Goal: Task Accomplishment & Management: Manage account settings

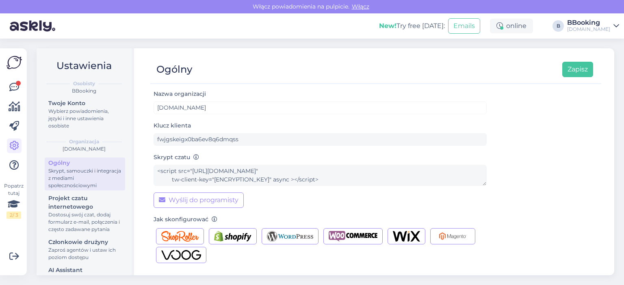
scroll to position [160, 0]
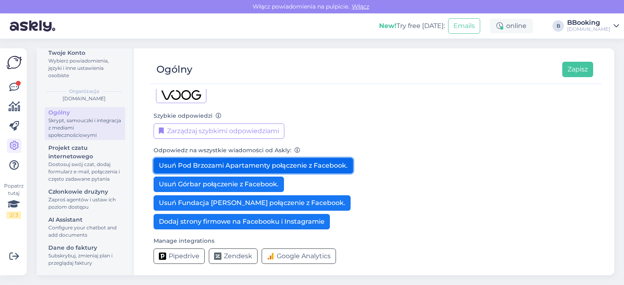
click at [331, 163] on button "Usuń Pod Brzozami Apartamenty połączenie z Facebook." at bounding box center [253, 165] width 199 height 15
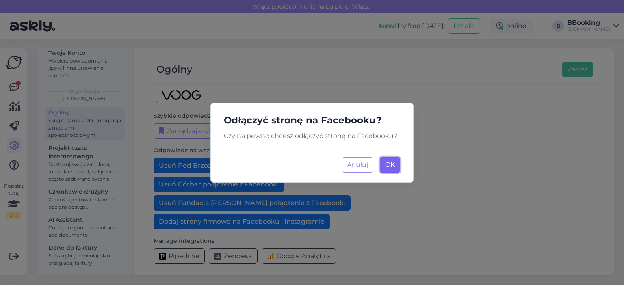
click at [392, 162] on span "OK" at bounding box center [390, 165] width 10 height 8
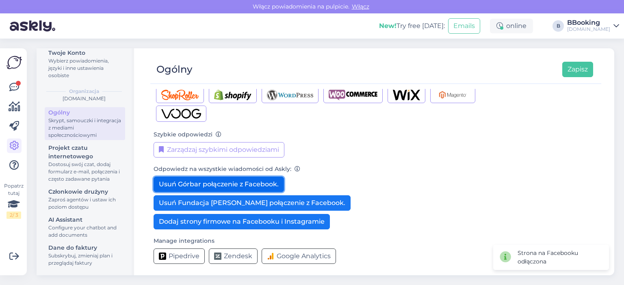
click at [266, 183] on button "Usuń Górbar połączenie z Facebook." at bounding box center [219, 184] width 130 height 15
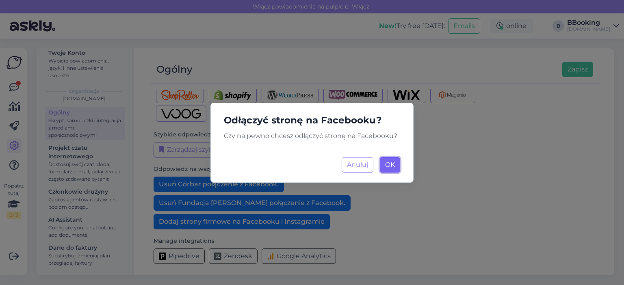
click at [395, 167] on button "OK Ładowanie..." at bounding box center [390, 164] width 20 height 15
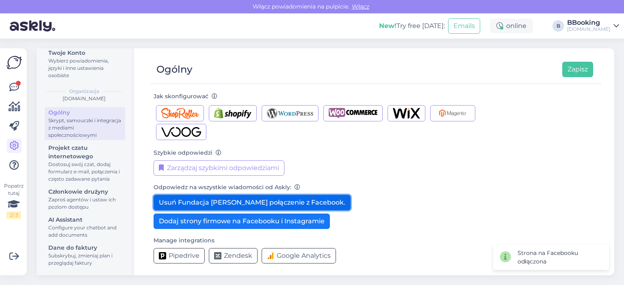
click at [306, 200] on button "Usuń Fundacja [PERSON_NAME] połączenie z Facebook." at bounding box center [252, 202] width 197 height 15
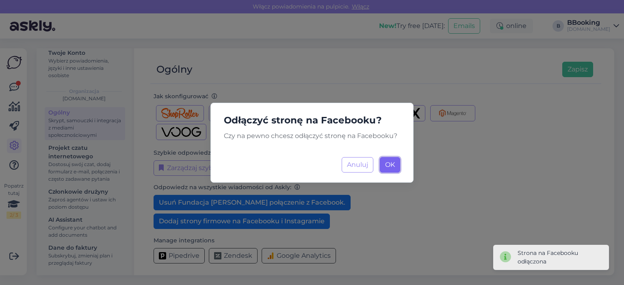
click at [394, 165] on span "OK" at bounding box center [390, 165] width 10 height 8
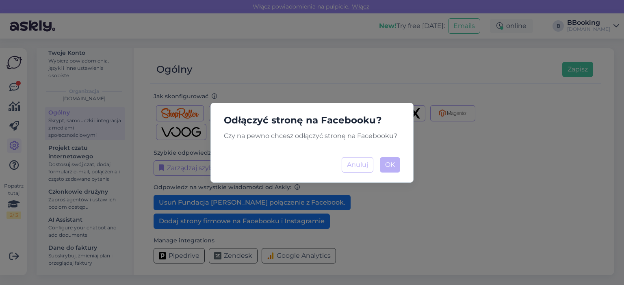
scroll to position [104, 0]
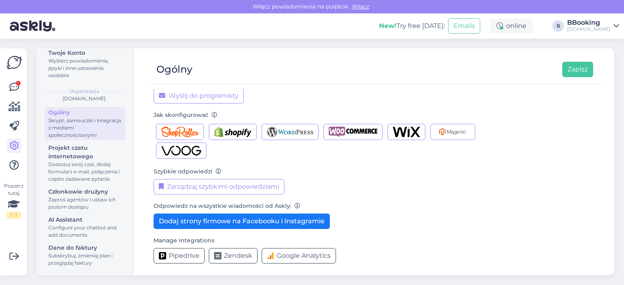
click at [613, 24] on link "BBooking [DOMAIN_NAME]" at bounding box center [593, 25] width 52 height 13
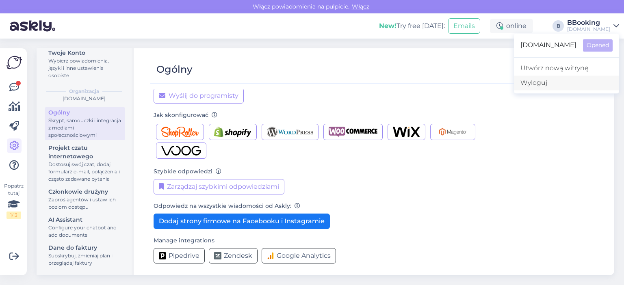
click at [559, 84] on div "Wyloguj" at bounding box center [566, 83] width 105 height 15
